Goal: Use online tool/utility

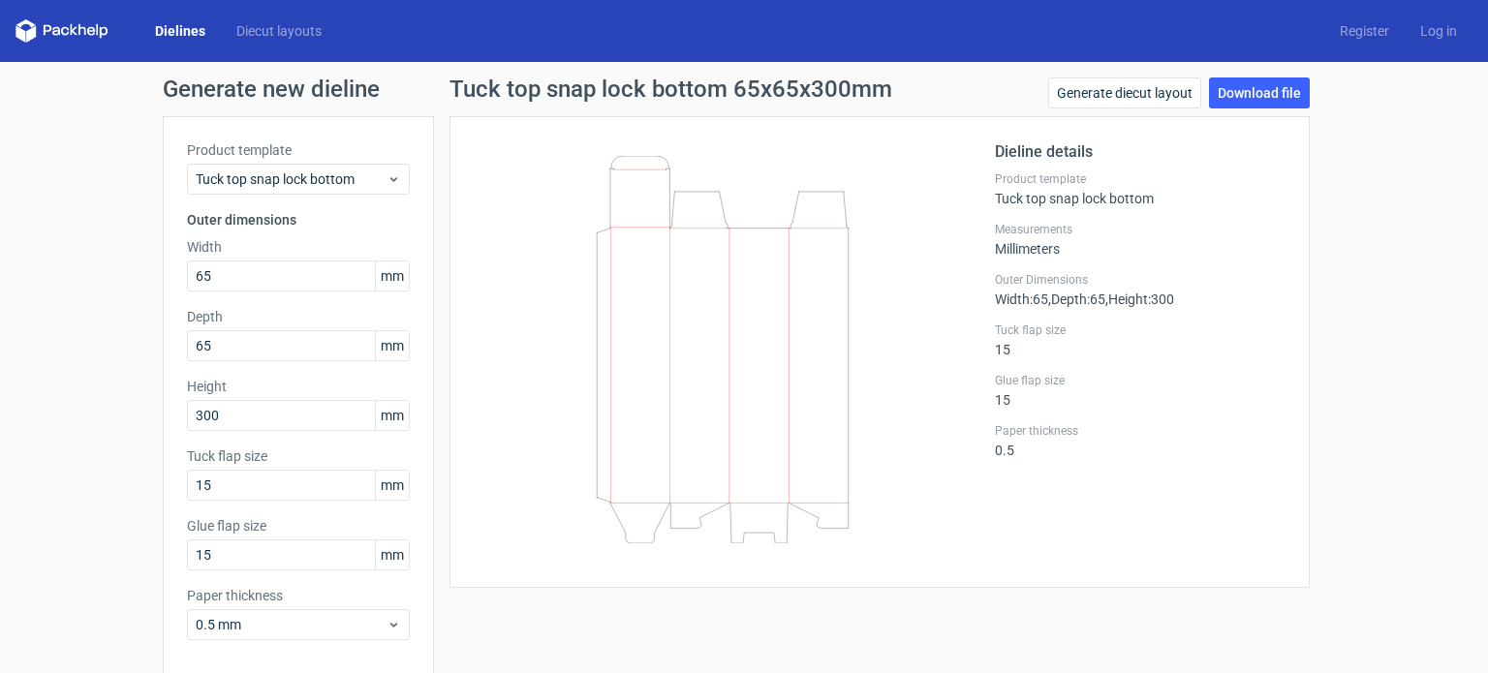
scroll to position [84, 0]
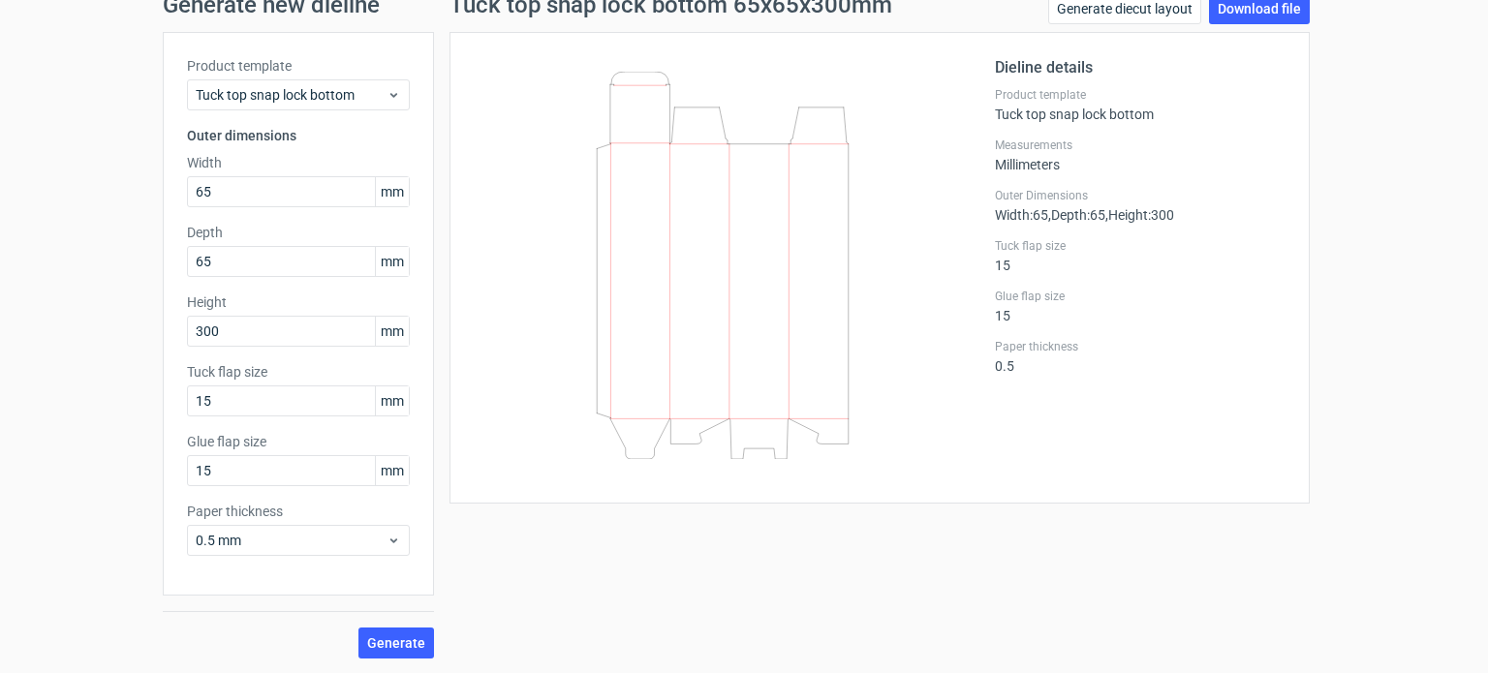
click at [537, 410] on icon at bounding box center [722, 265] width 467 height 387
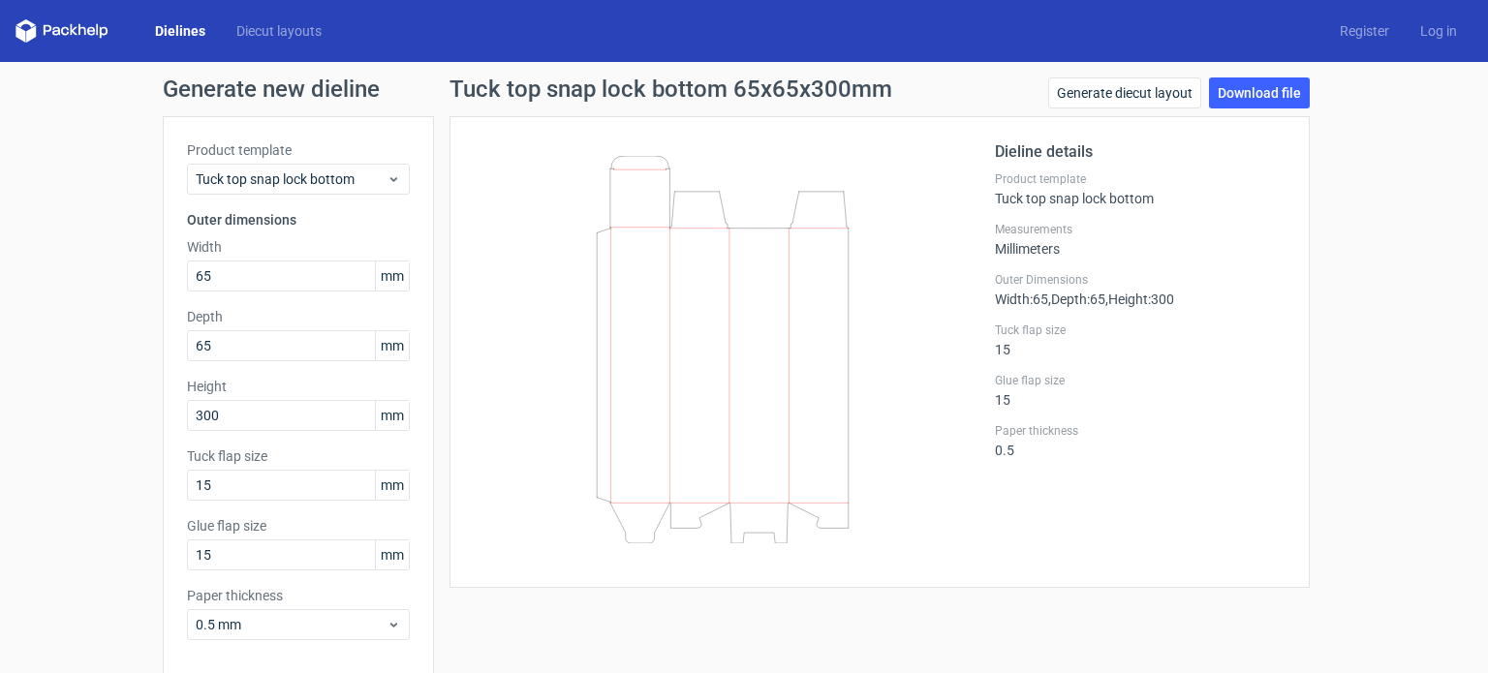
scroll to position [3, 0]
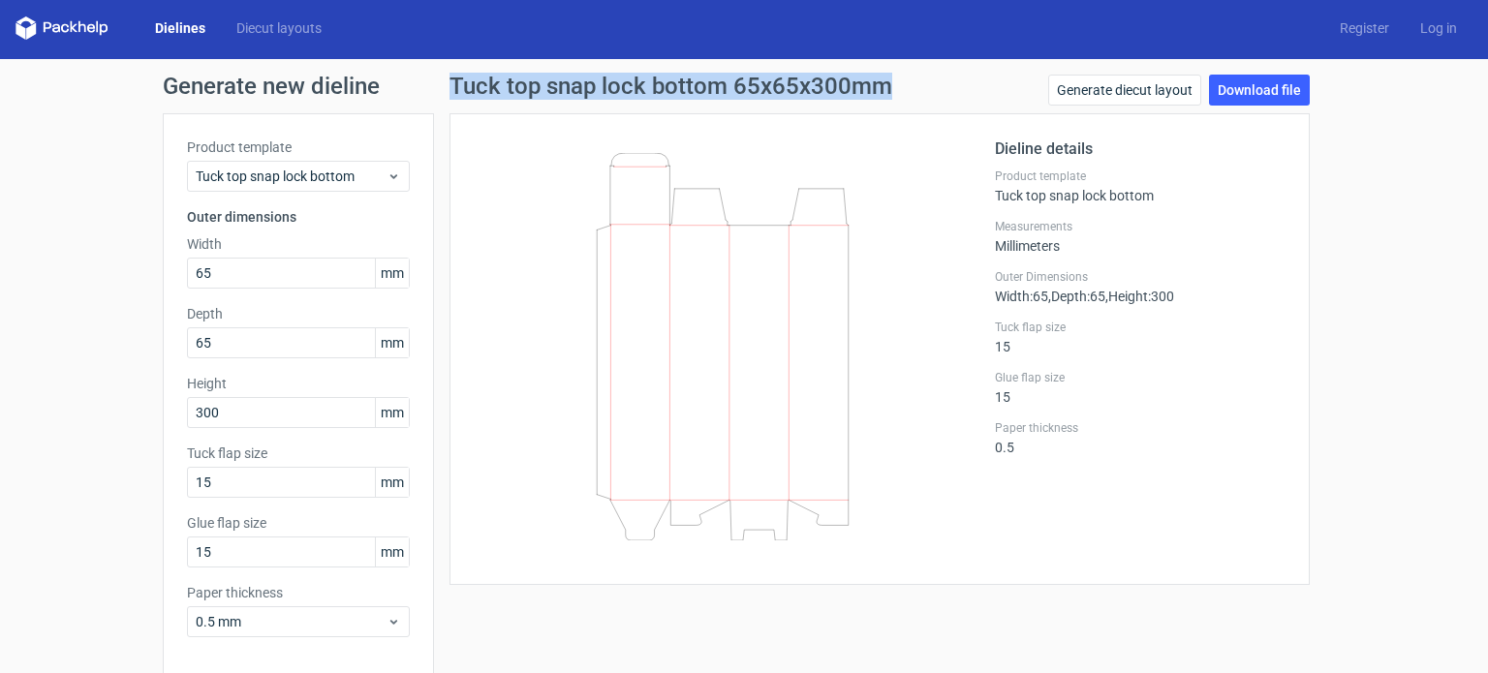
drag, startPoint x: 438, startPoint y: 77, endPoint x: 897, endPoint y: 100, distance: 459.7
click at [897, 100] on div "Tuck top snap lock bottom 65x65x300mm Generate diecut layout Download file Diel…" at bounding box center [879, 407] width 891 height 665
click at [897, 100] on div "Tuck top snap lock bottom 65x65x300mm Generate diecut layout Download file" at bounding box center [879, 94] width 860 height 39
drag, startPoint x: 897, startPoint y: 100, endPoint x: 428, endPoint y: 76, distance: 469.4
click at [434, 76] on div "Tuck top snap lock bottom 65x65x300mm Generate diecut layout Download file Diel…" at bounding box center [879, 407] width 891 height 665
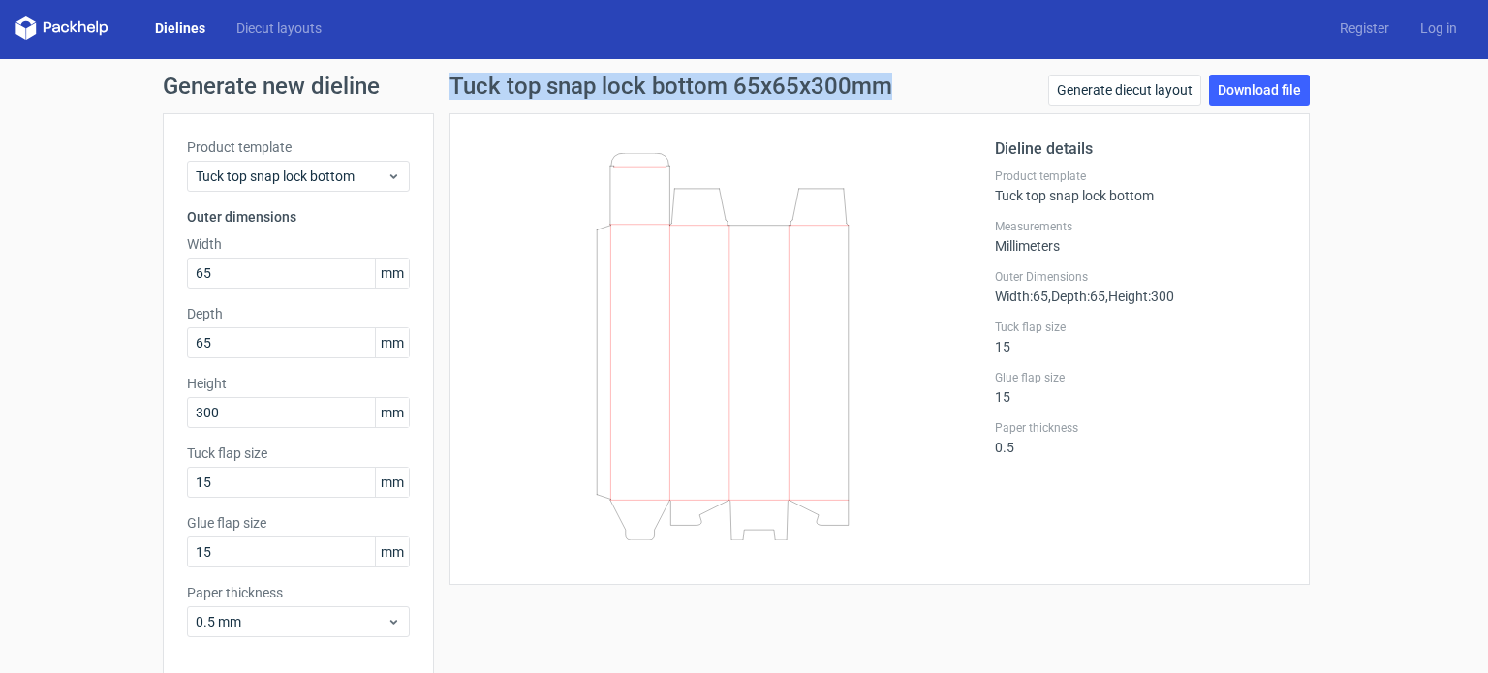
click at [434, 76] on div "Tuck top snap lock bottom 65x65x300mm Generate diecut layout Download file Diel…" at bounding box center [879, 407] width 891 height 665
drag, startPoint x: 443, startPoint y: 80, endPoint x: 897, endPoint y: 82, distance: 454.2
click at [897, 82] on div "Tuck top snap lock bottom 65x65x300mm Generate diecut layout Download file" at bounding box center [879, 94] width 860 height 39
drag, startPoint x: 897, startPoint y: 82, endPoint x: 428, endPoint y: 91, distance: 468.8
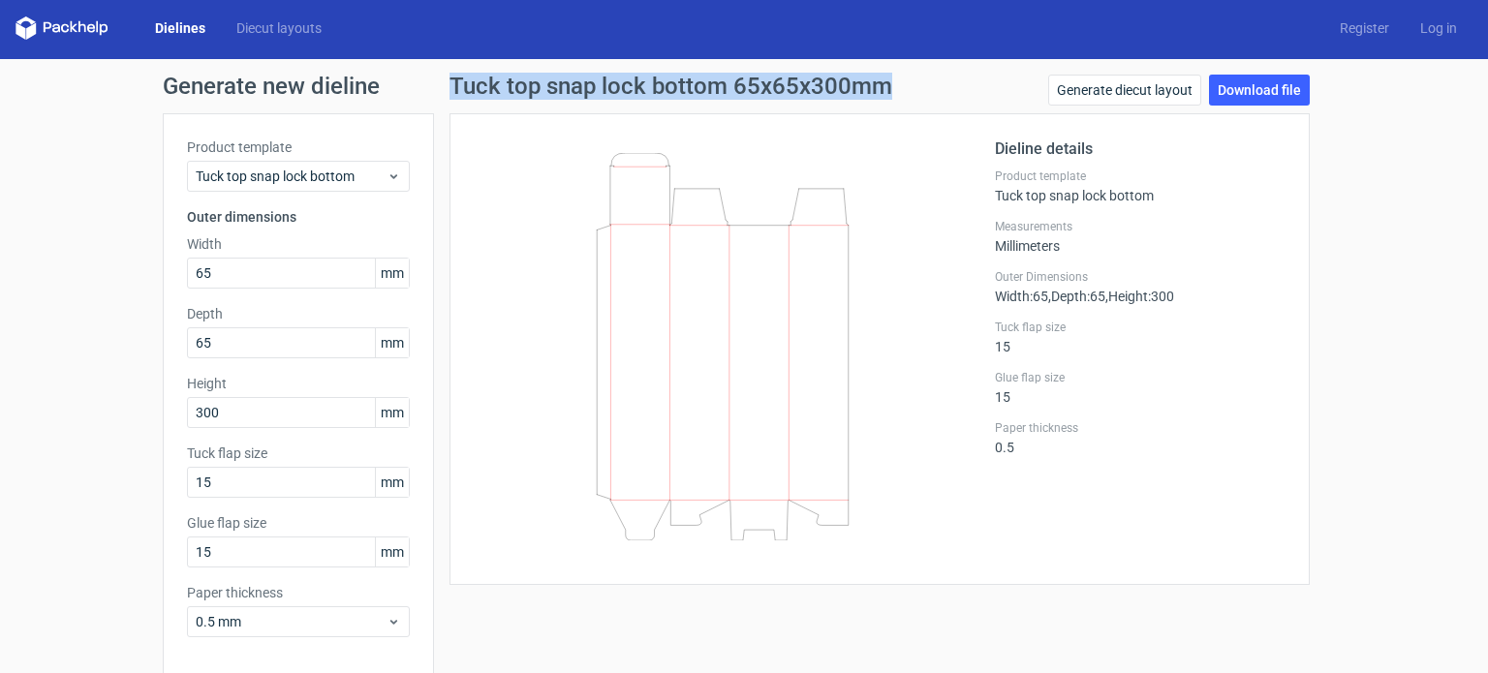
click at [434, 91] on div "Tuck top snap lock bottom 65x65x300mm Generate diecut layout Download file Diel…" at bounding box center [879, 407] width 891 height 665
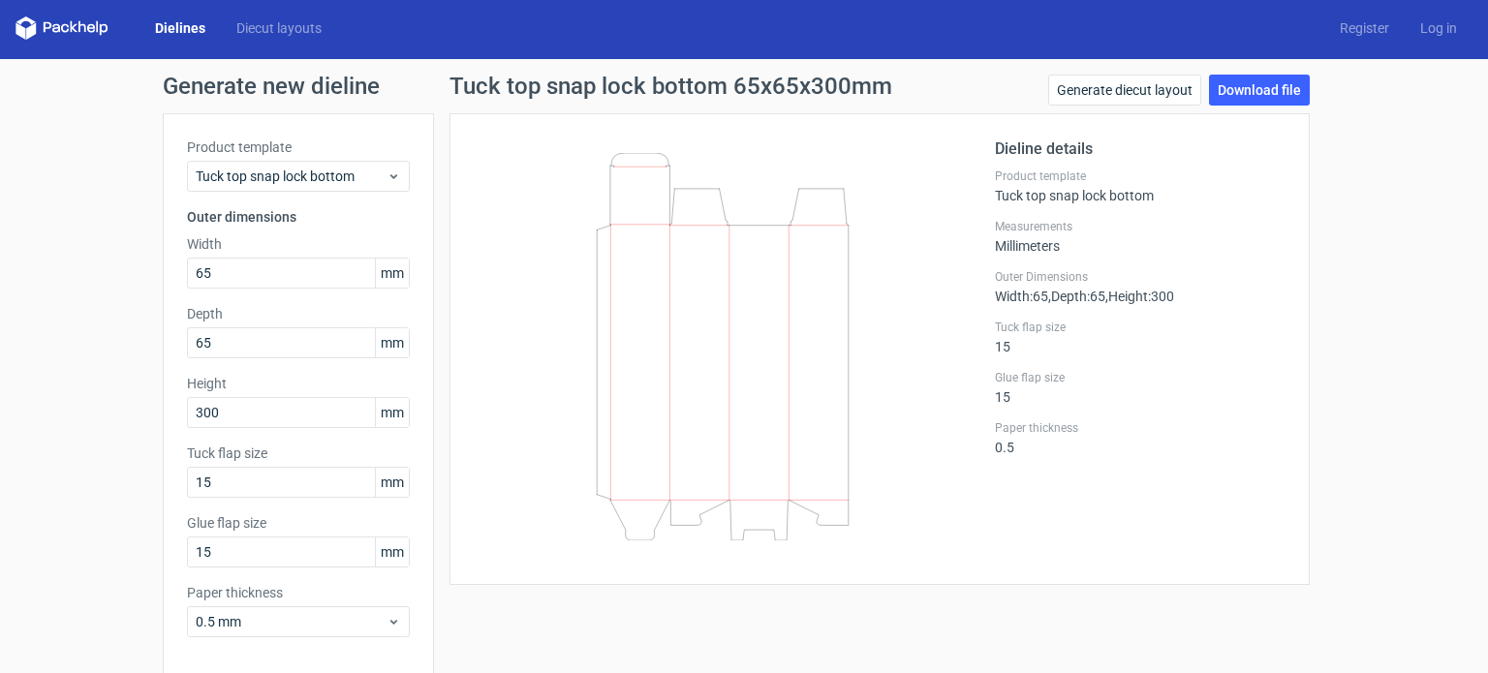
click at [434, 91] on div "Tuck top snap lock bottom 65x65x300mm Generate diecut layout Download file Diel…" at bounding box center [879, 407] width 891 height 665
